Goal: Information Seeking & Learning: Find specific fact

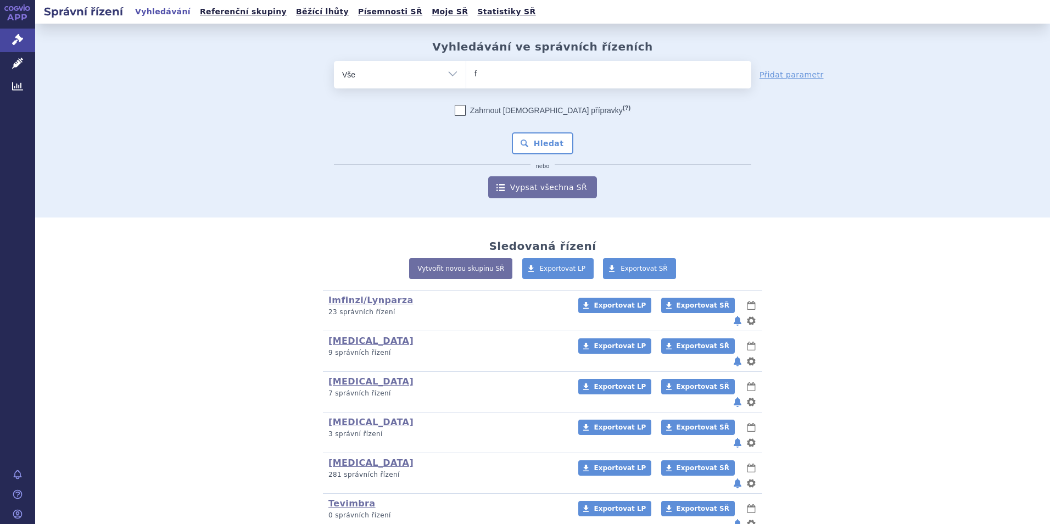
type input "fi"
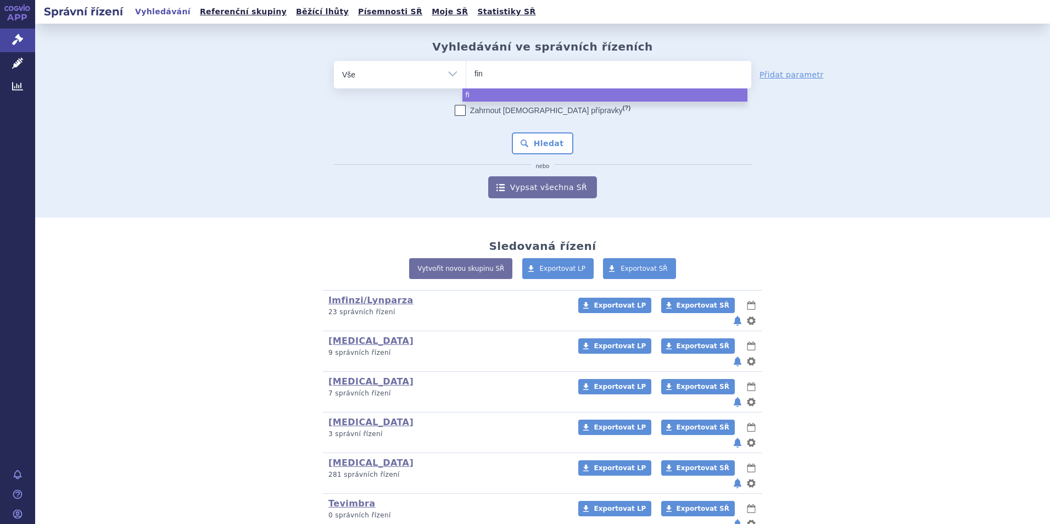
type input "fint"
type input "fintep"
type input "fintepla"
select select "fintepla"
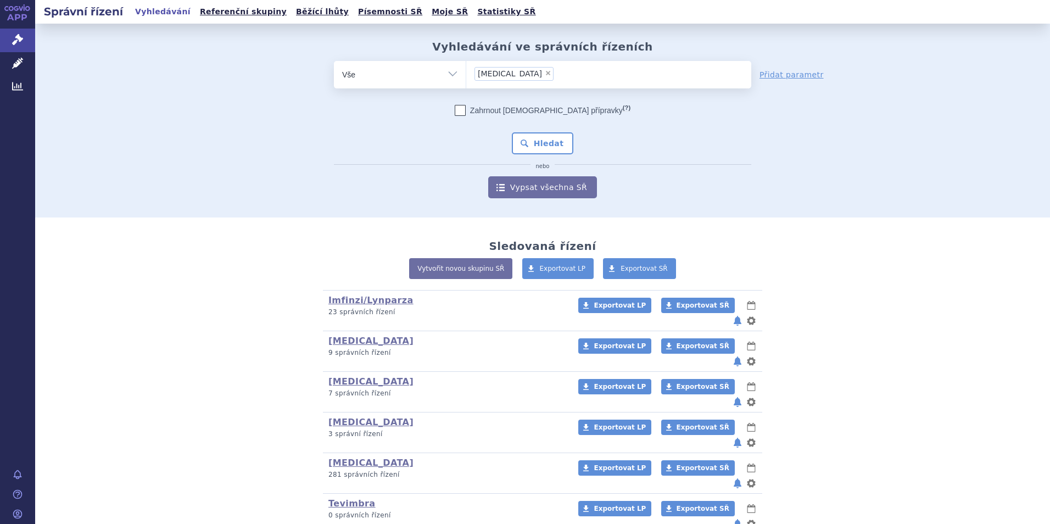
click at [544, 131] on div "Zahrnout bratrské přípravky (?) * Pozor, hledání dle vyhledávacího parametru In…" at bounding box center [542, 151] width 417 height 93
click at [542, 149] on button "Hledat" at bounding box center [543, 143] width 62 height 22
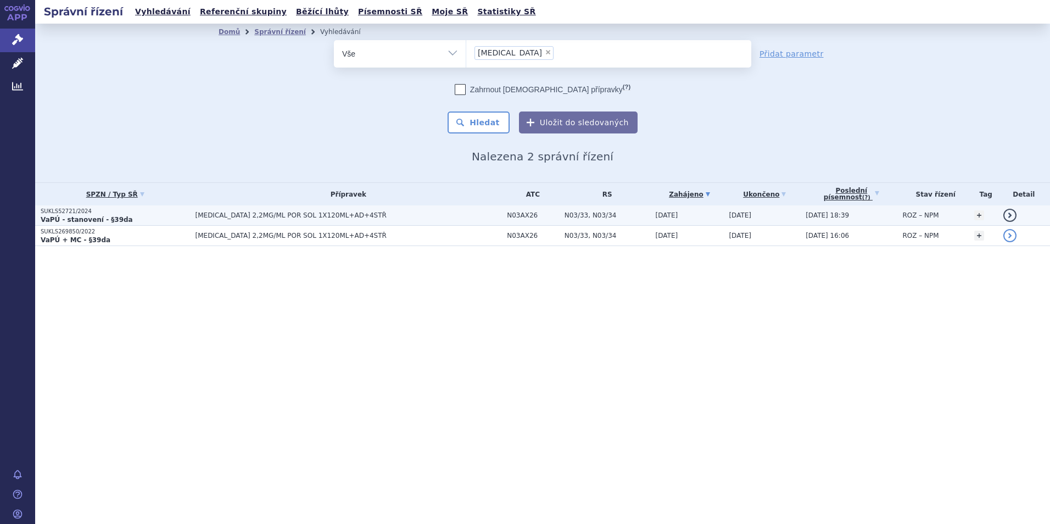
click at [392, 215] on span "[MEDICAL_DATA] 2,2MG/ML POR SOL 1X120ML+AD+4STŘ" at bounding box center [332, 215] width 274 height 8
